Goal: Task Accomplishment & Management: Use online tool/utility

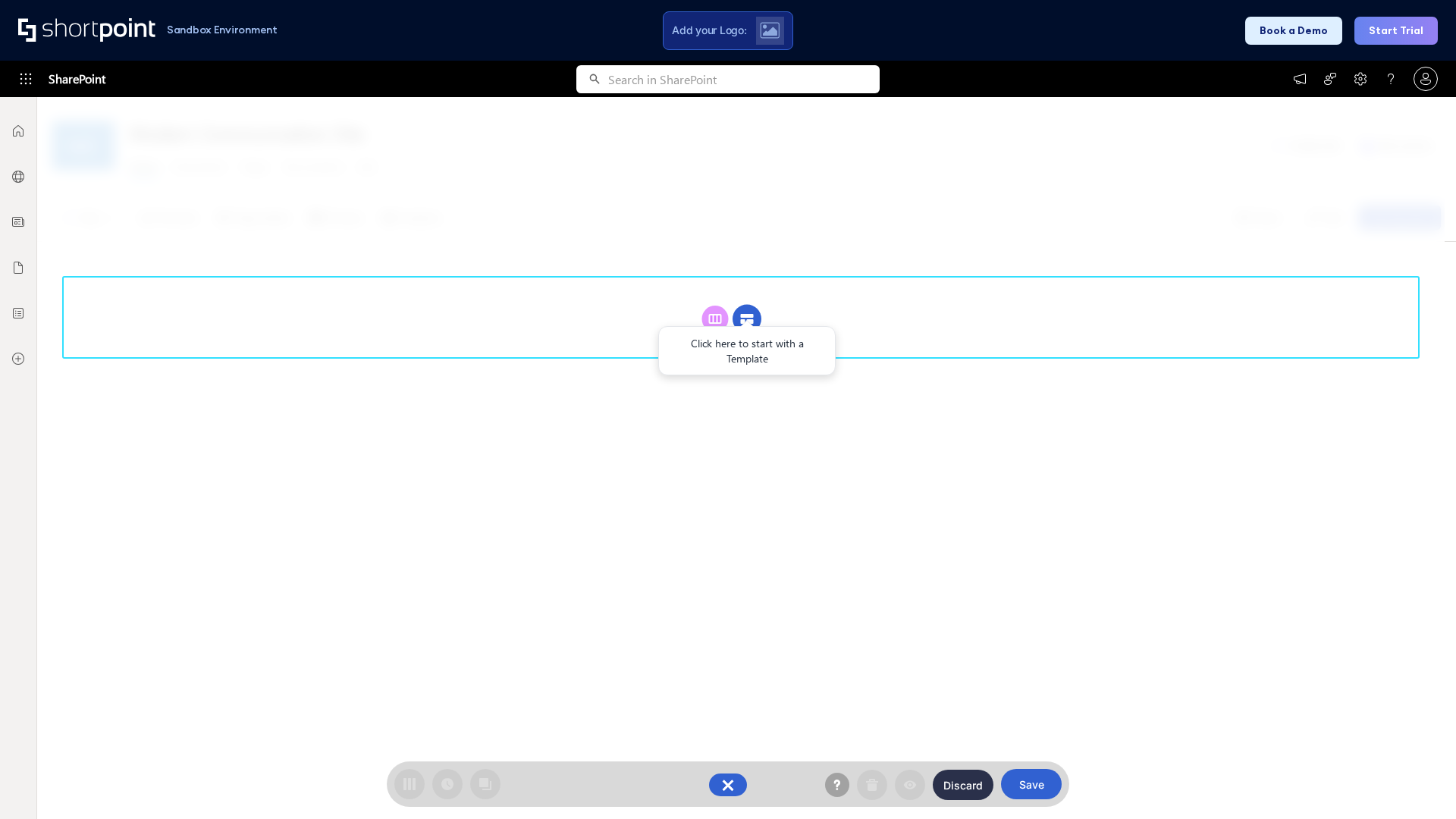
click at [747, 319] on circle at bounding box center [746, 319] width 29 height 29
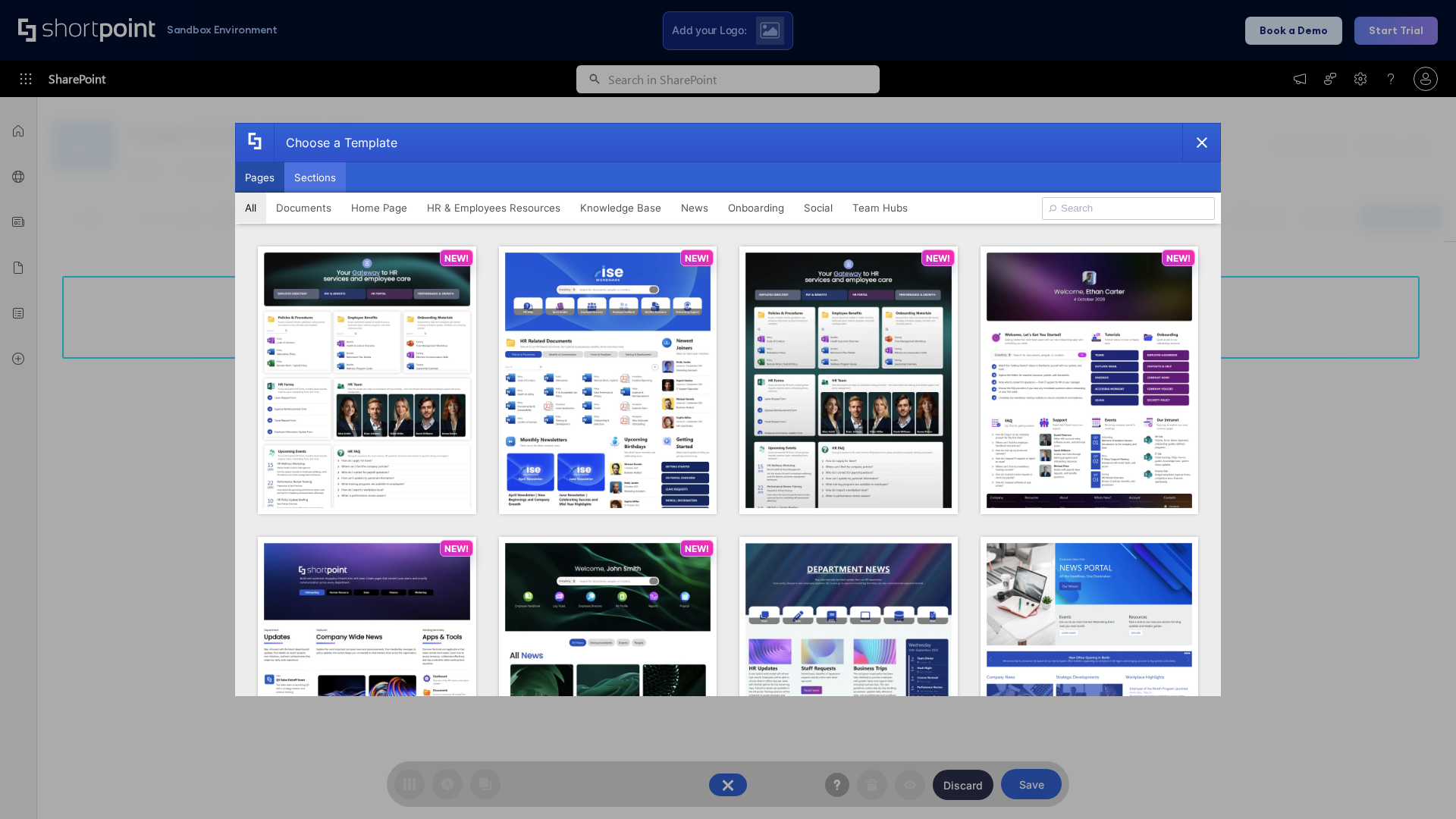
click at [315, 178] on button "Sections" at bounding box center [315, 177] width 61 height 30
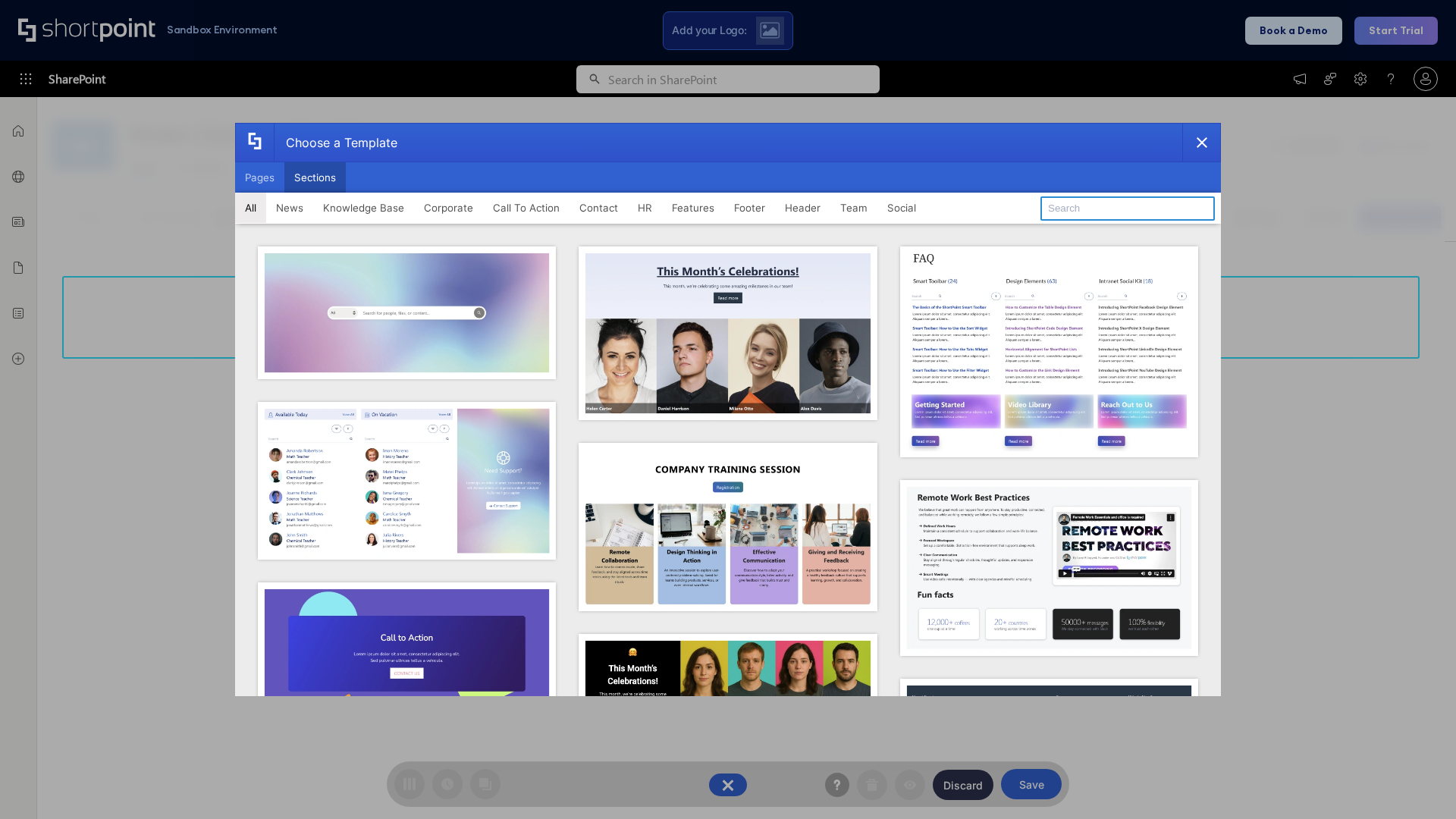
type input "CTA"
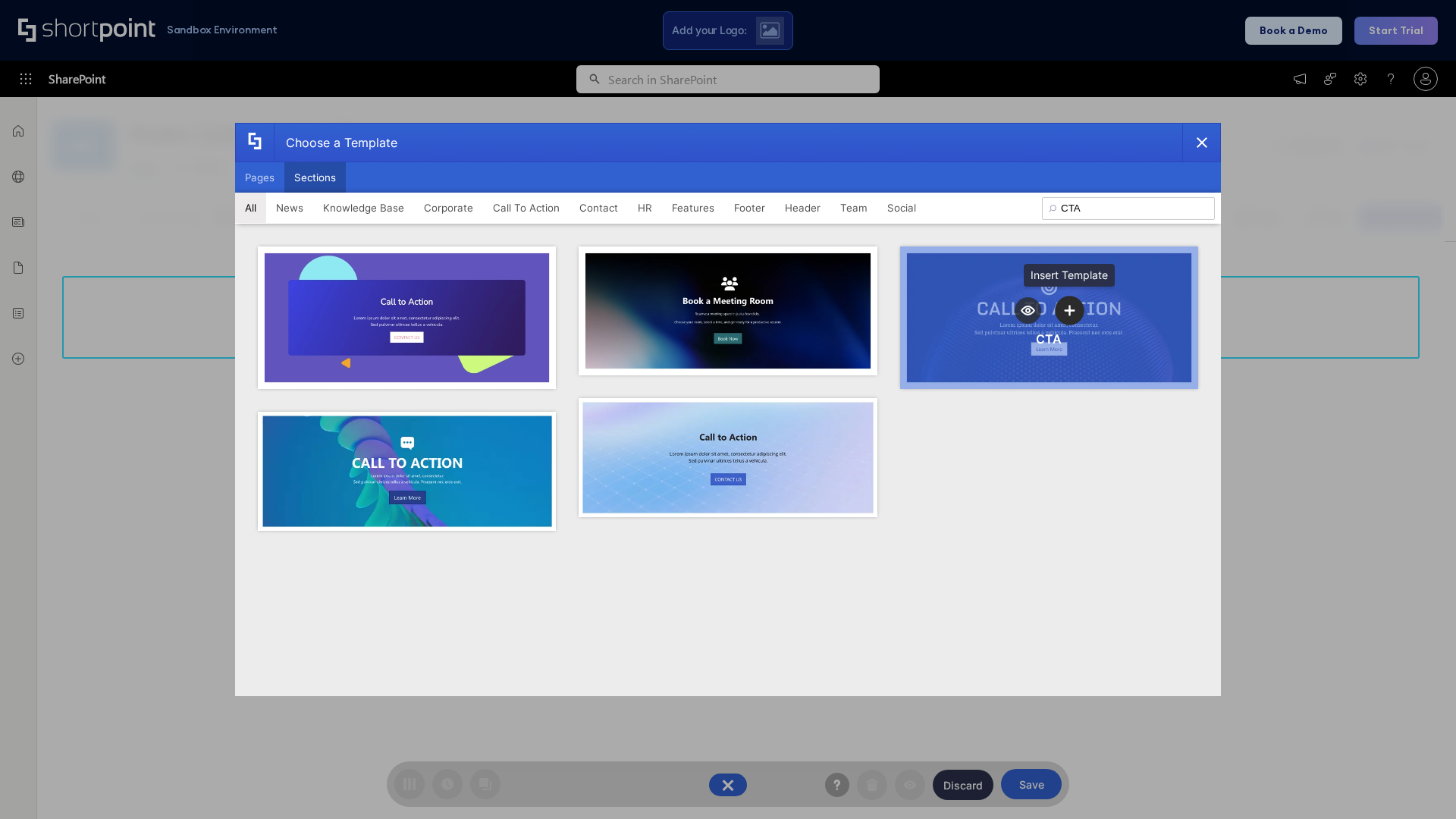
click at [1069, 310] on icon "template selector" at bounding box center [1069, 310] width 11 height 11
